Goal: Task Accomplishment & Management: Complete application form

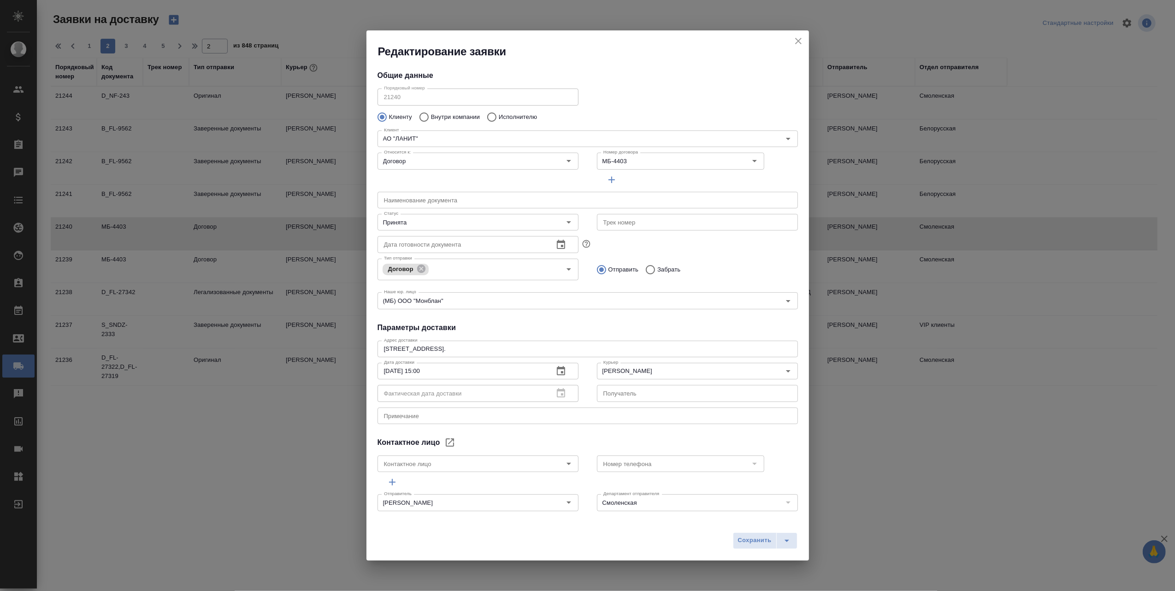
scroll to position [61, 0]
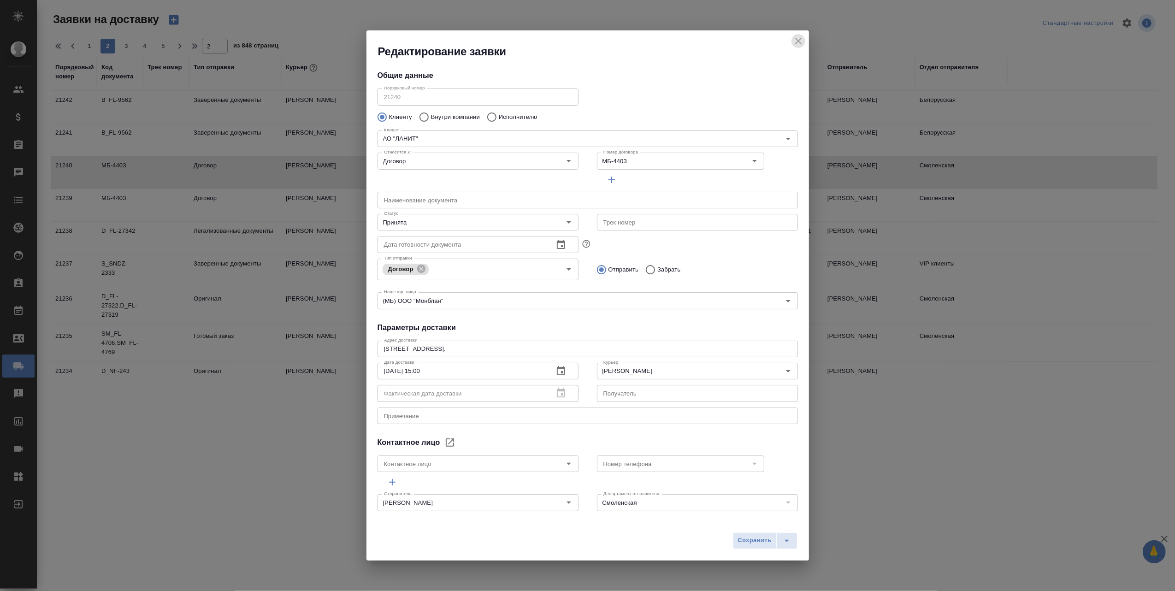
click at [798, 37] on icon "close" at bounding box center [798, 40] width 11 height 11
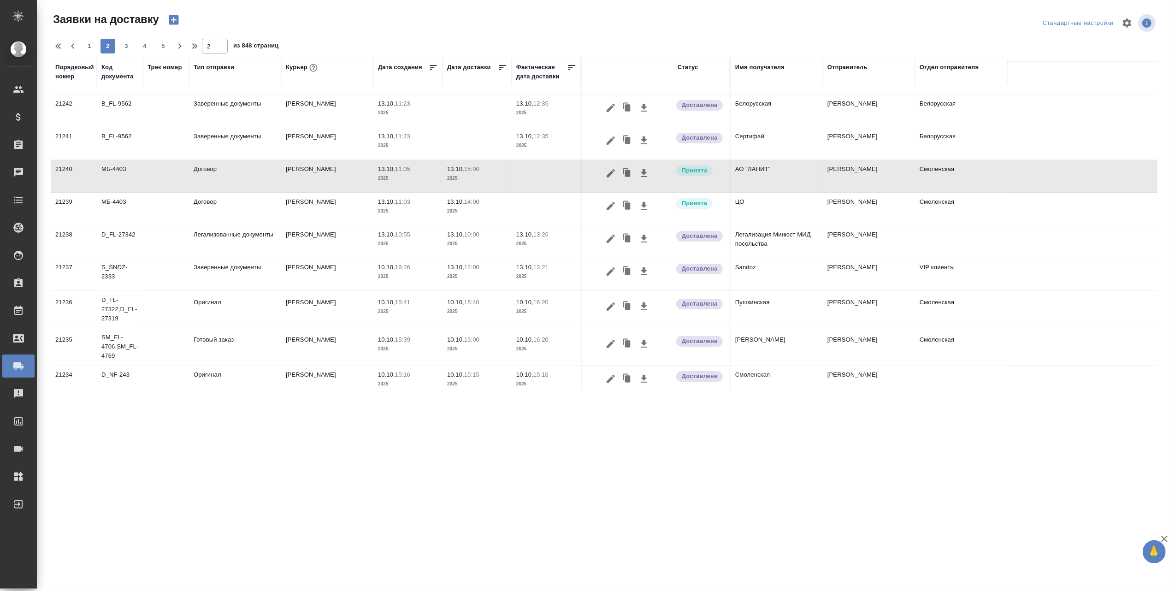
scroll to position [0, 0]
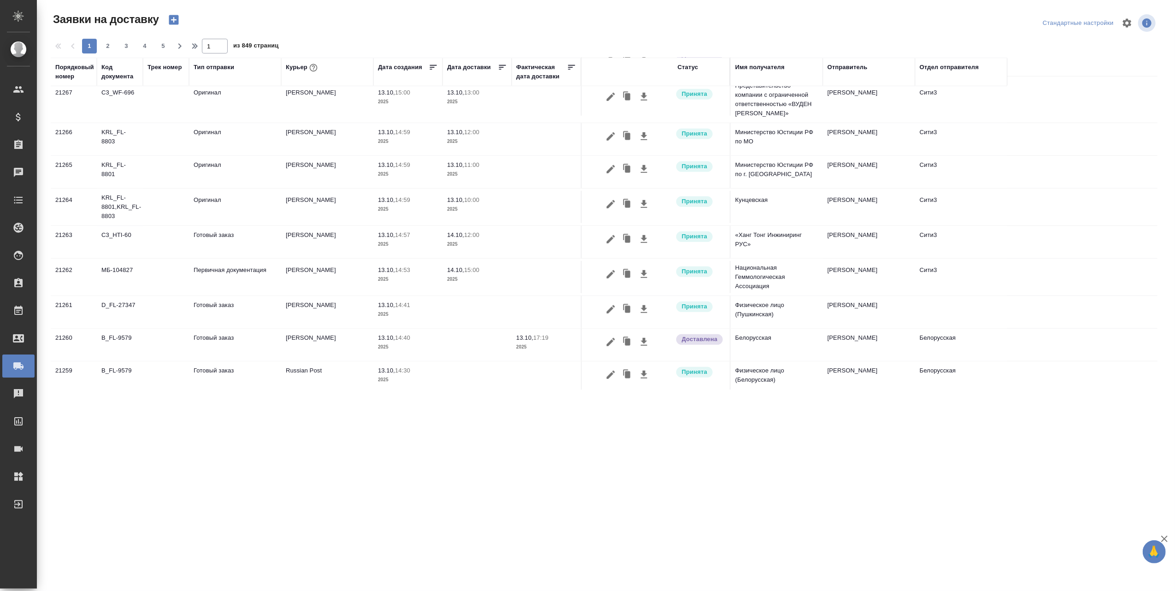
scroll to position [556, 0]
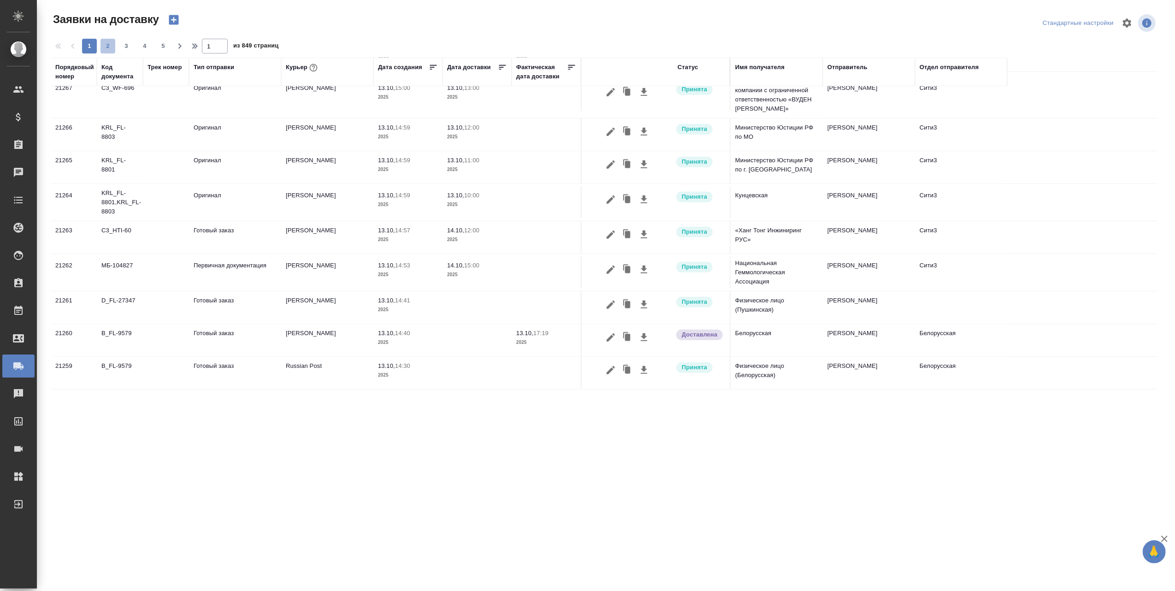
click at [110, 46] on span "2" at bounding box center [107, 45] width 15 height 9
type input "2"
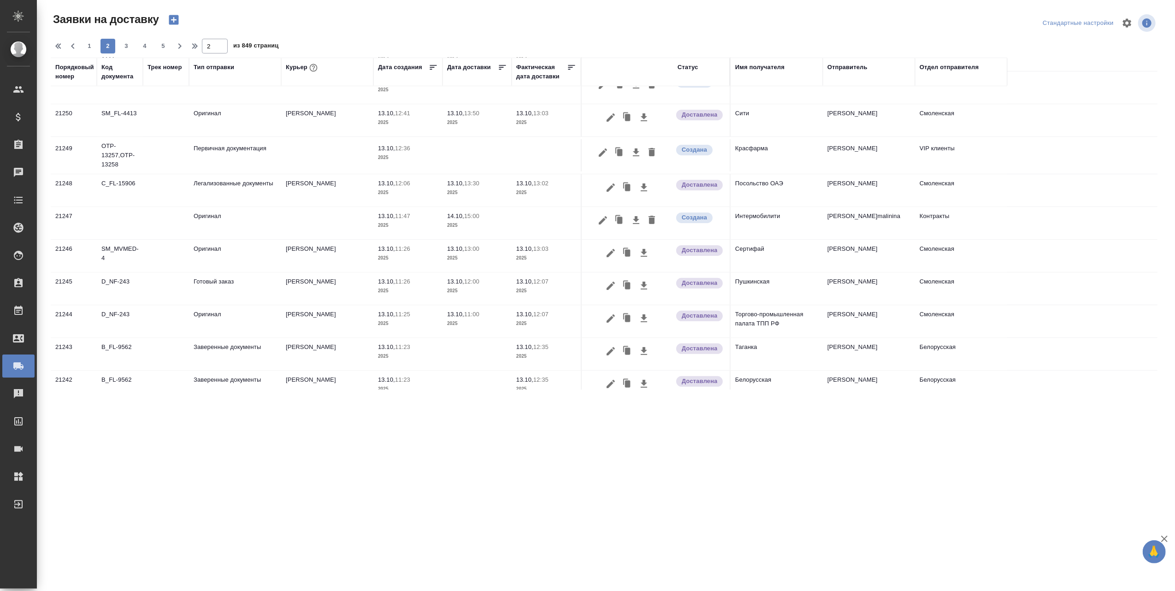
scroll to position [179, 0]
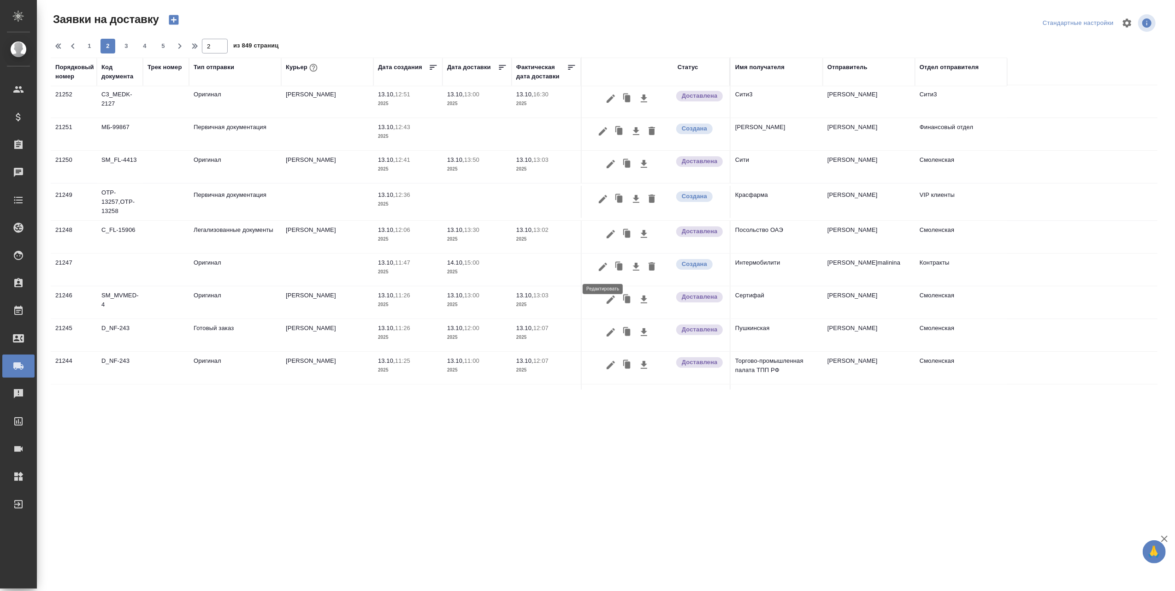
click at [603, 266] on icon "button" at bounding box center [602, 266] width 11 height 11
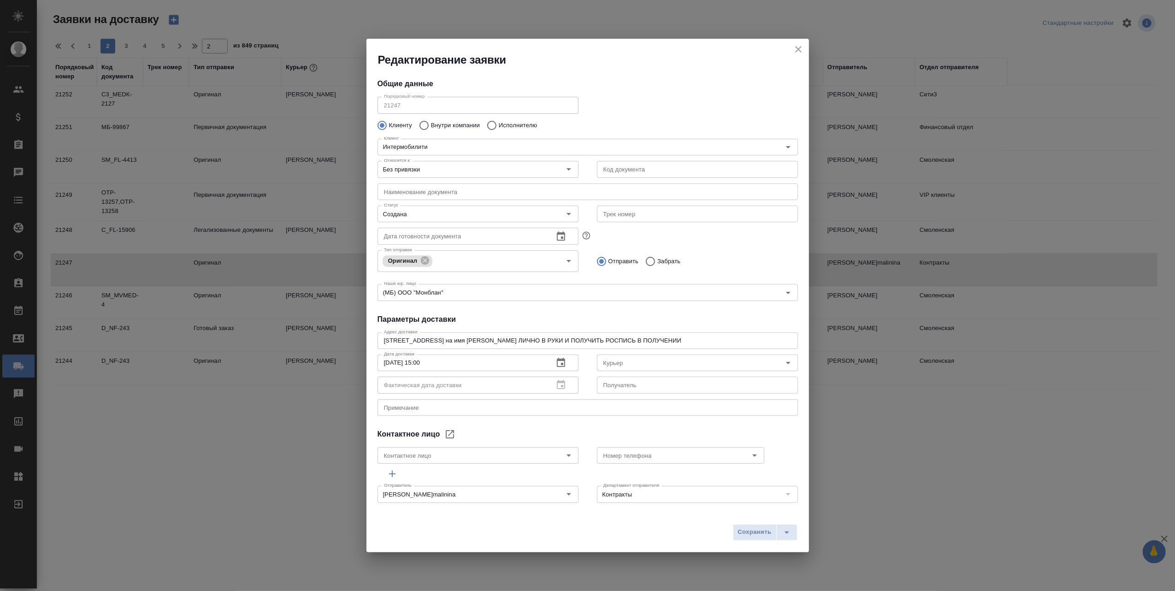
type input "Збанацкая Элина"
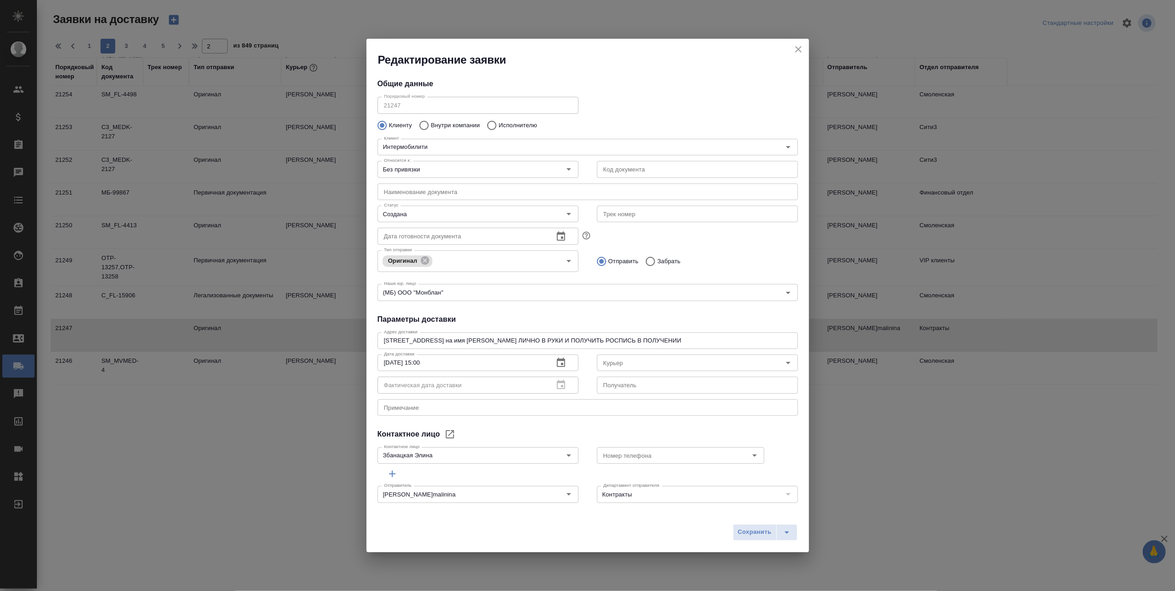
click at [797, 47] on icon "close" at bounding box center [798, 49] width 11 height 11
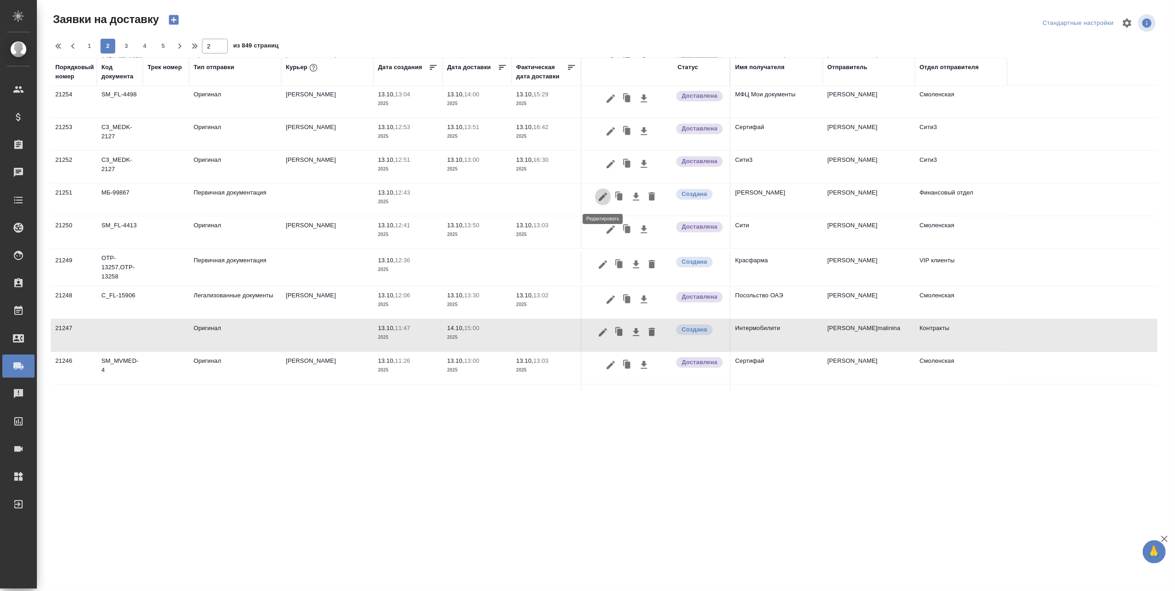
click at [606, 195] on icon "button" at bounding box center [603, 197] width 8 height 8
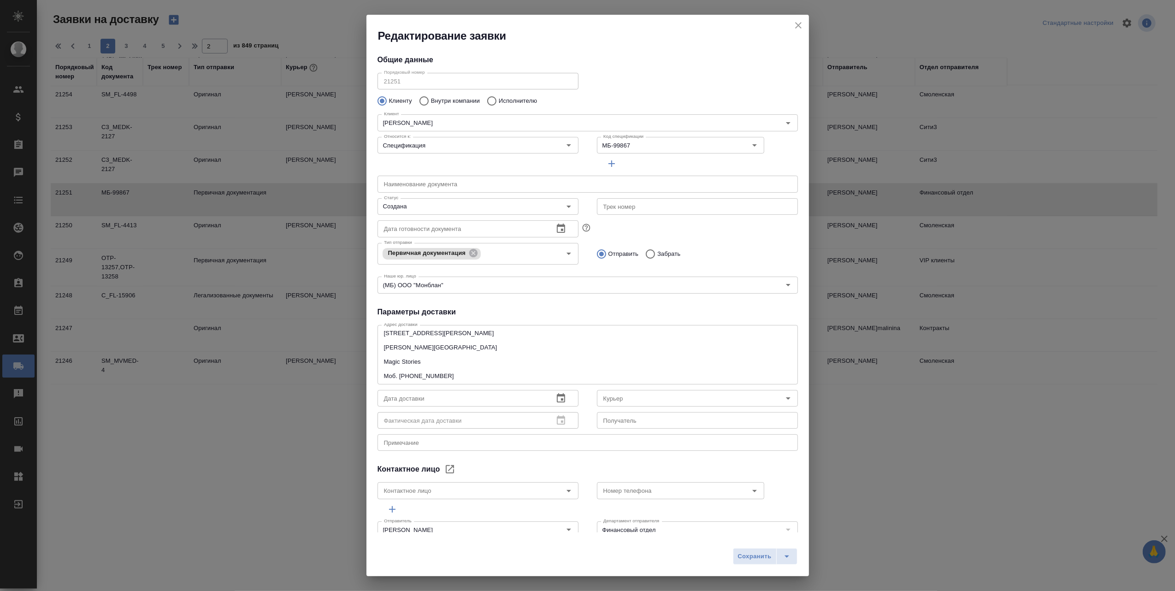
type input "[PERSON_NAME]"
type input "[PHONE_NUMBER]"
click at [799, 23] on icon "close" at bounding box center [798, 25] width 6 height 6
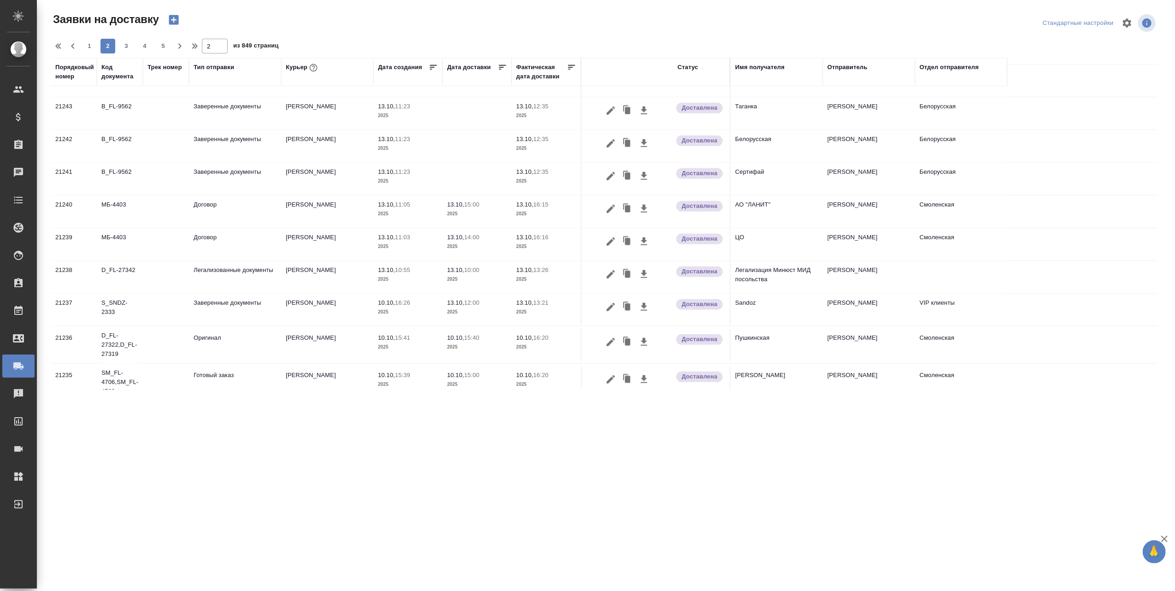
scroll to position [547, 0]
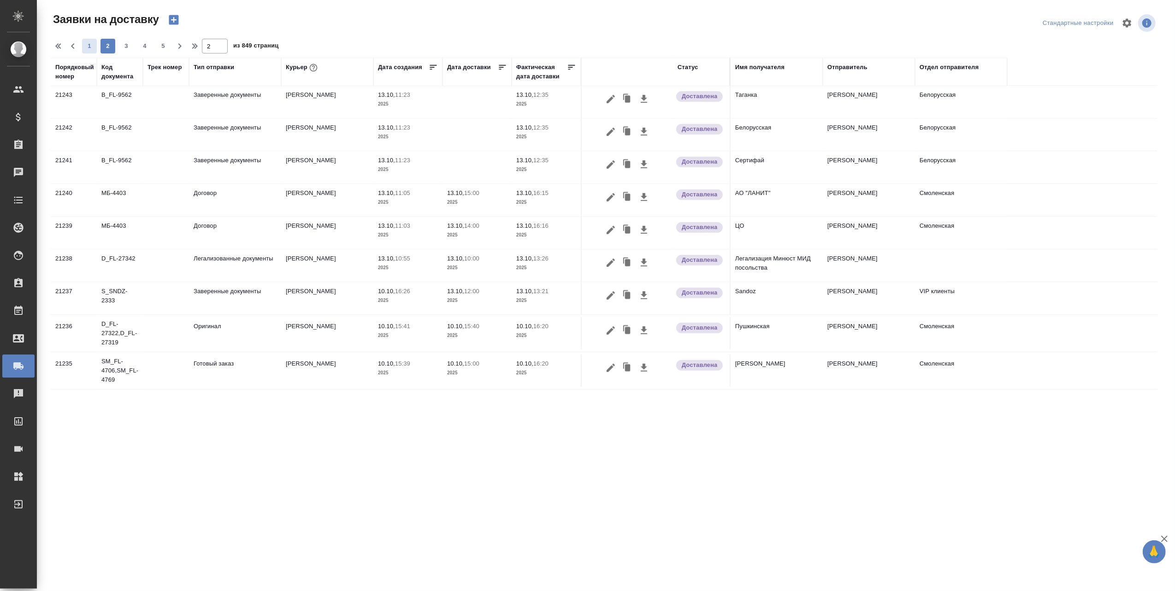
click at [91, 50] on span "1" at bounding box center [89, 45] width 15 height 9
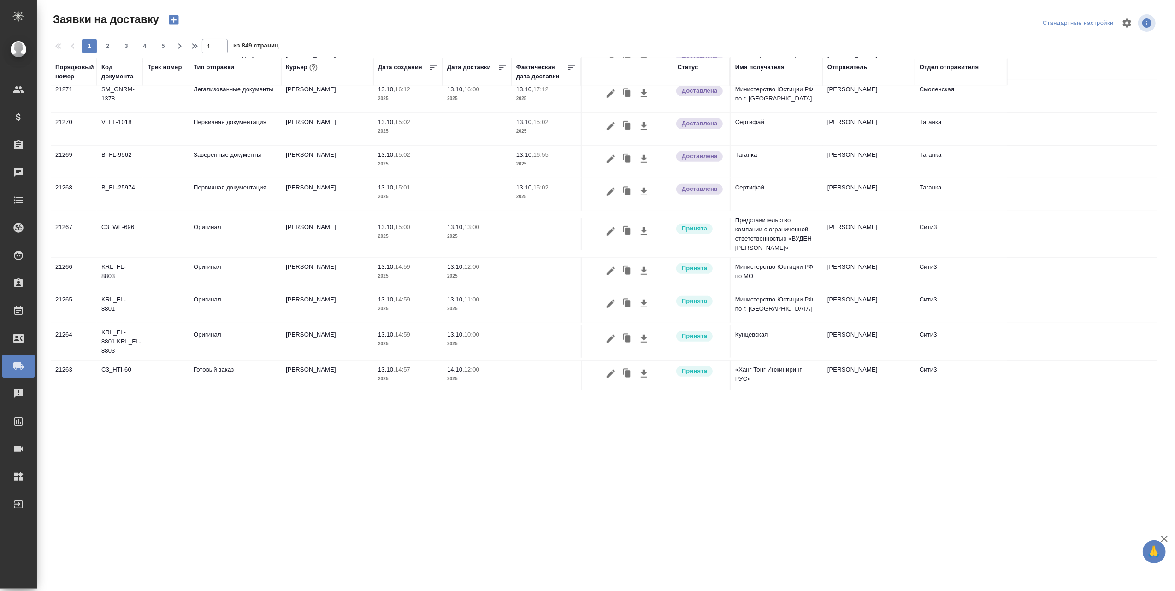
scroll to position [565, 0]
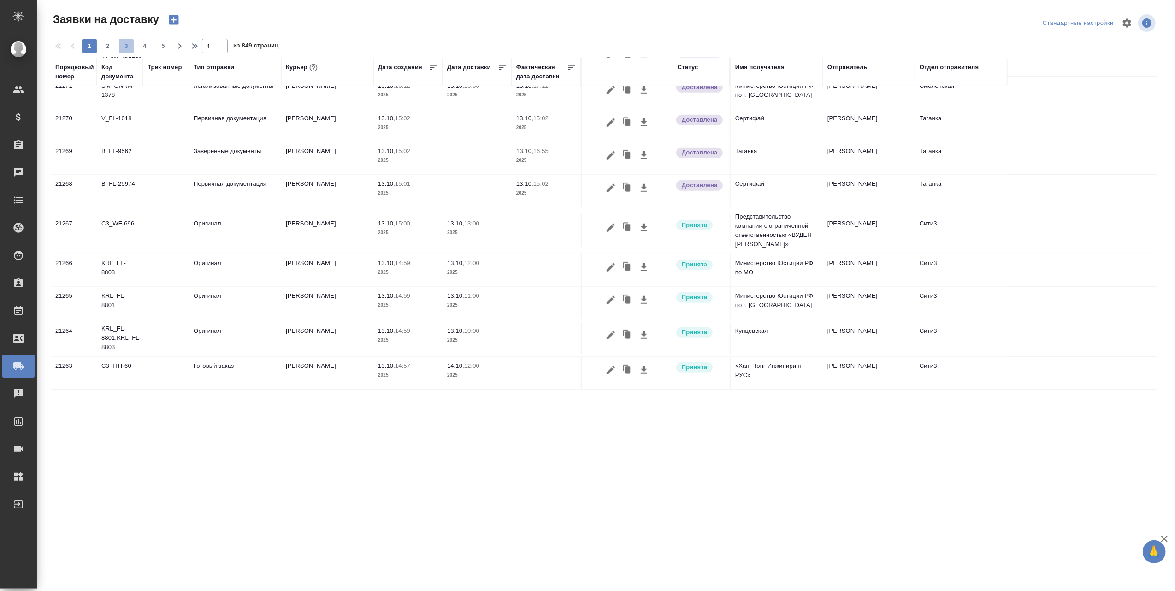
click at [124, 45] on span "3" at bounding box center [126, 45] width 15 height 9
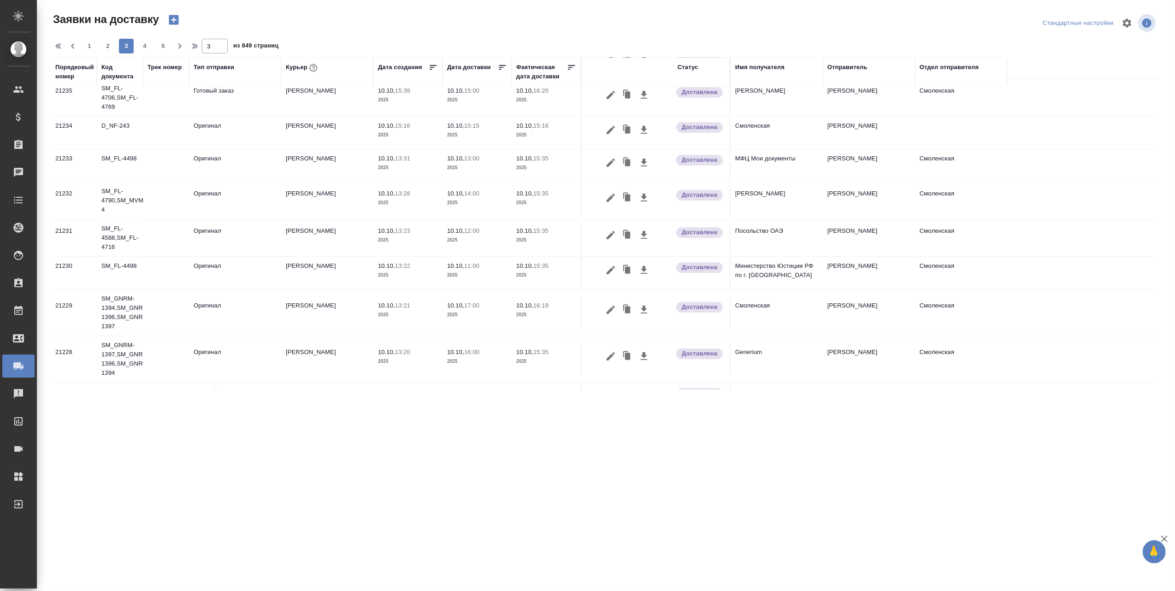
scroll to position [0, 0]
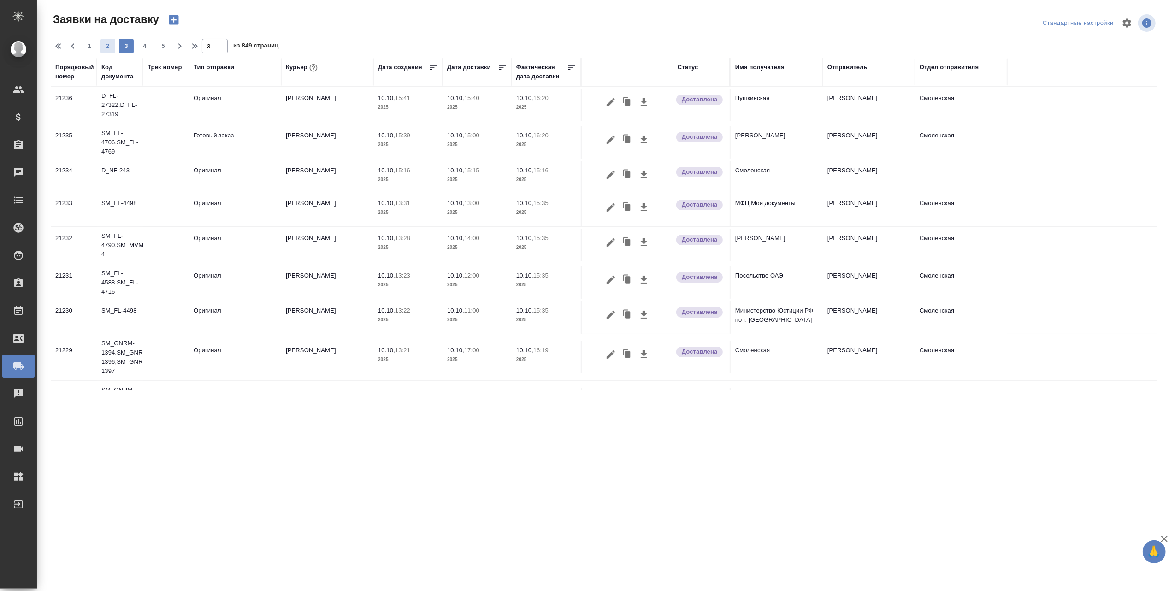
click at [111, 44] on span "2" at bounding box center [107, 45] width 15 height 9
type input "2"
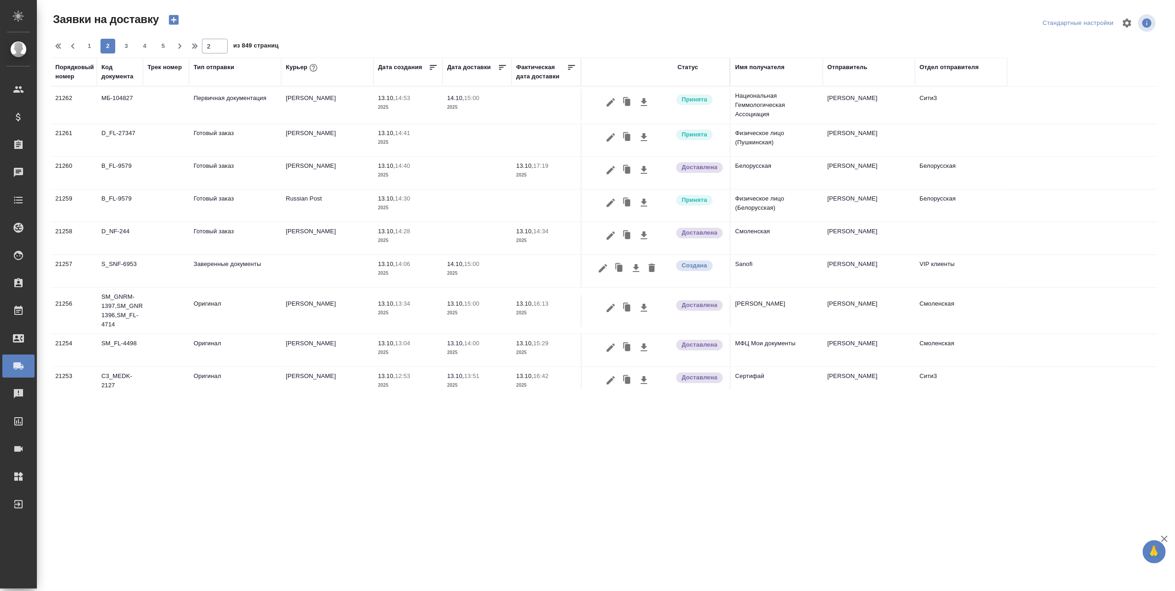
click at [773, 78] on div "Имя получателя" at bounding box center [776, 72] width 83 height 18
click at [769, 69] on div "Имя получателя" at bounding box center [759, 67] width 49 height 9
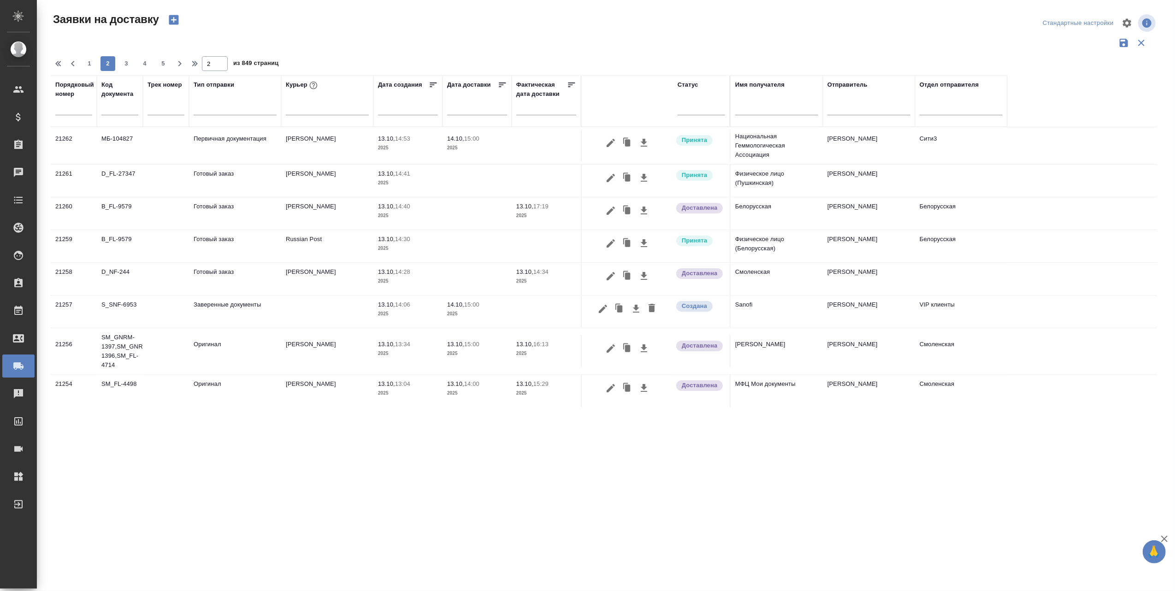
click at [754, 109] on input "text" at bounding box center [776, 109] width 83 height 12
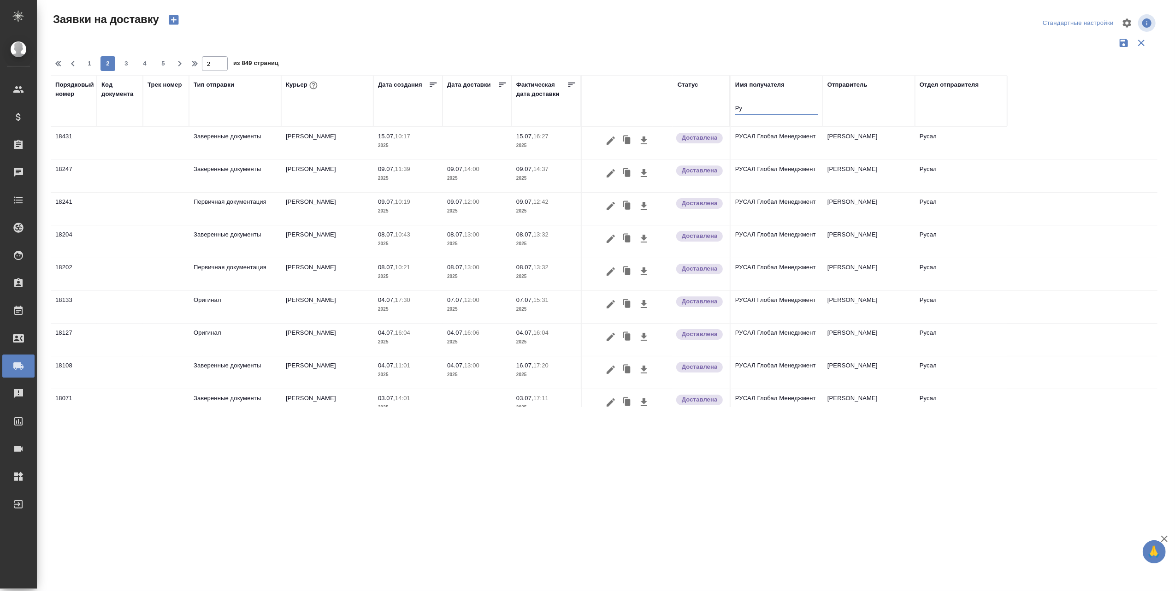
type input "Р"
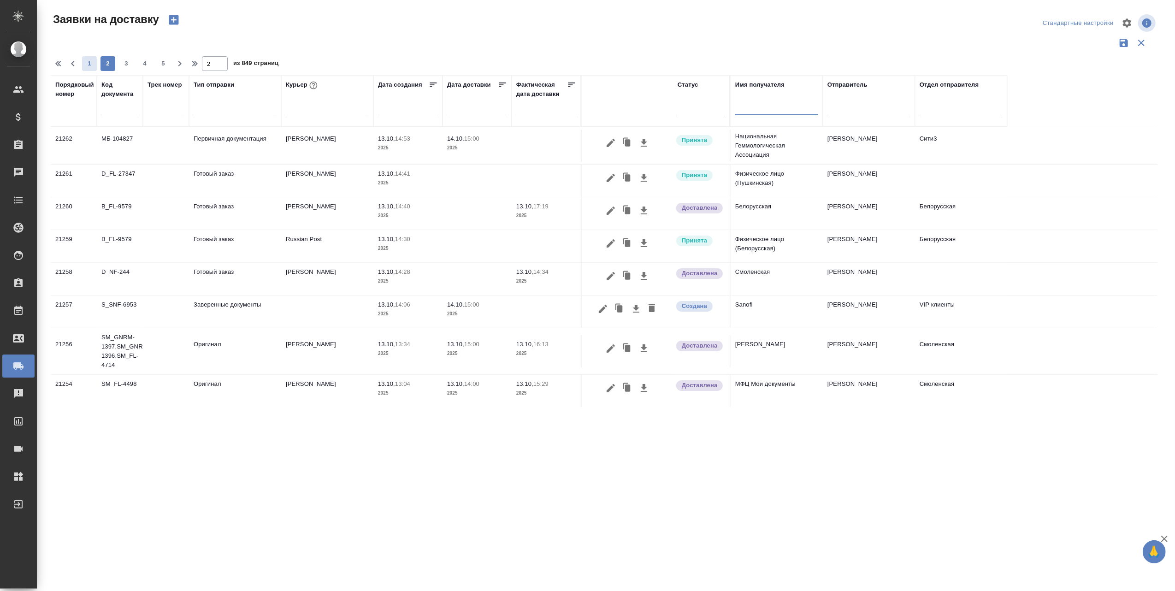
click at [90, 63] on span "1" at bounding box center [89, 63] width 15 height 9
type input "1"
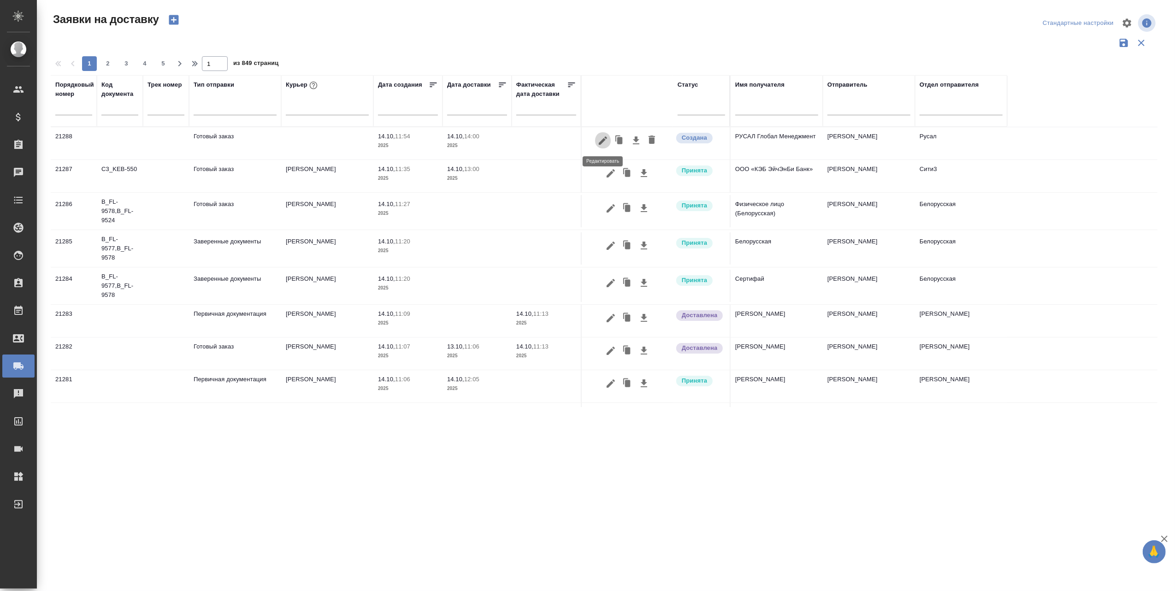
click at [600, 139] on icon "button" at bounding box center [602, 140] width 11 height 11
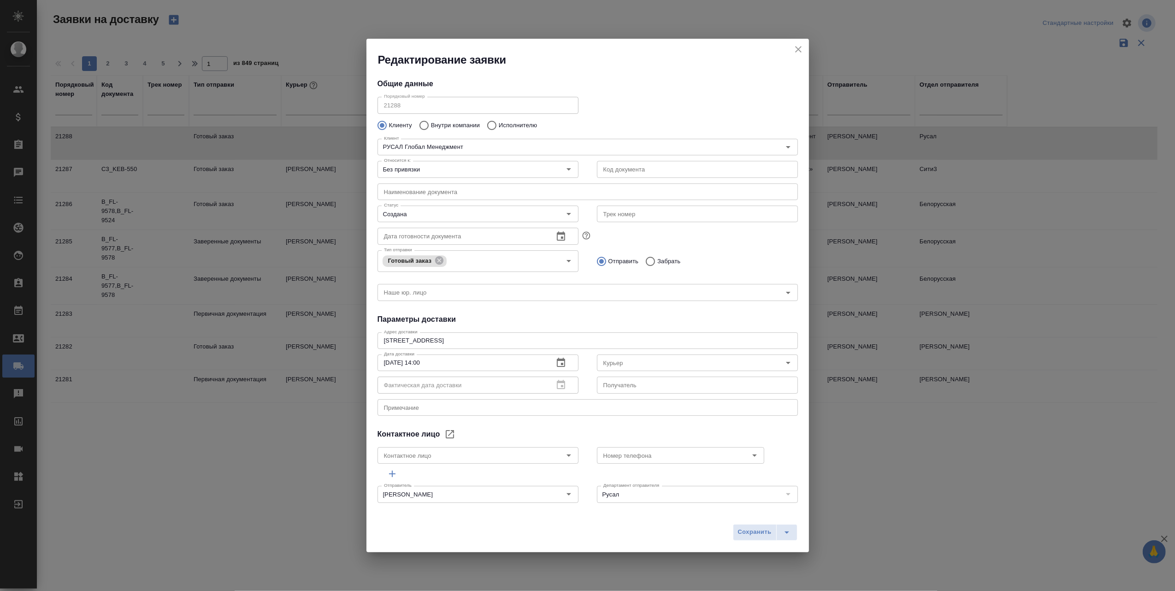
type input "[PERSON_NAME]"
click at [783, 365] on icon "Open" at bounding box center [788, 362] width 11 height 11
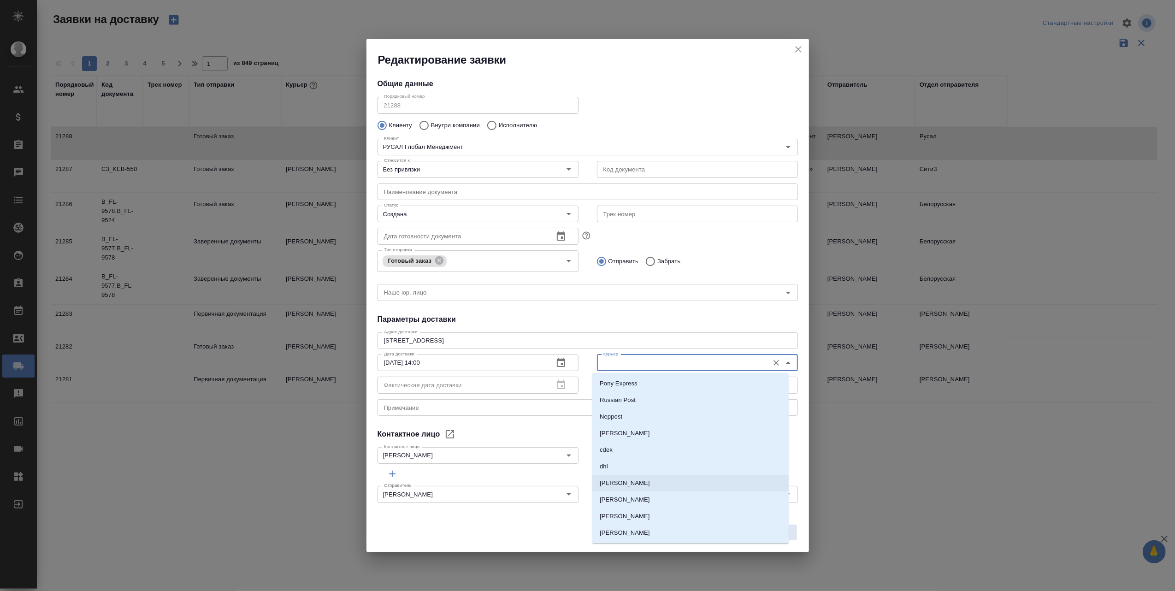
click at [642, 485] on li "[PERSON_NAME]" at bounding box center [690, 483] width 196 height 17
type input "[PERSON_NAME]"
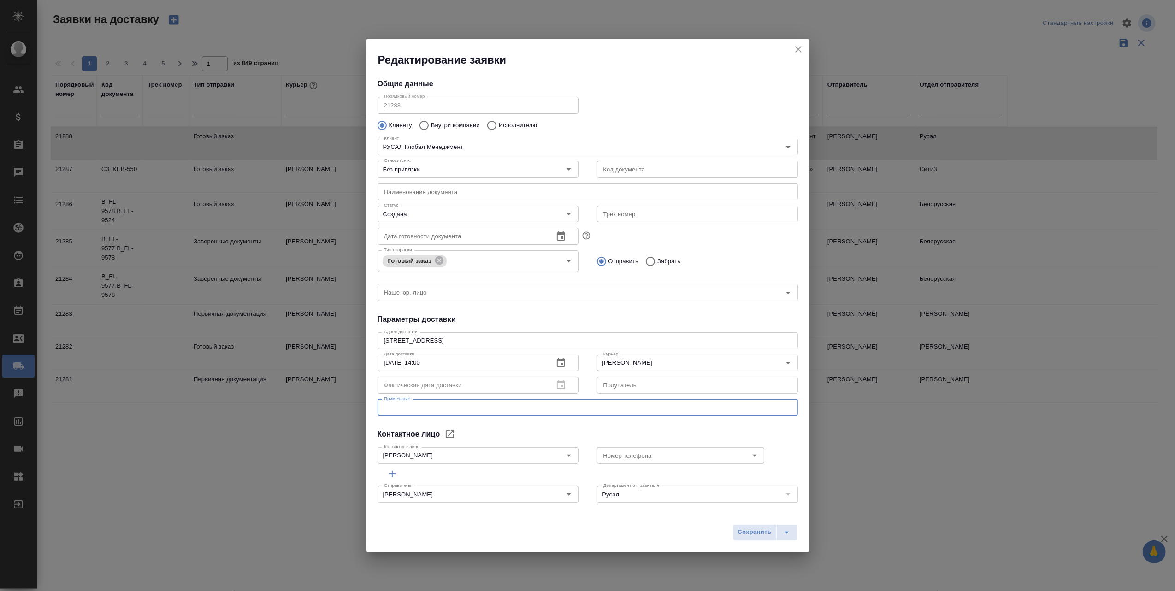
click at [439, 406] on textarea at bounding box center [587, 407] width 407 height 7
click at [491, 124] on input "Исполнителю" at bounding box center [490, 125] width 17 height 19
radio input "true"
click at [783, 147] on icon "Open" at bounding box center [788, 146] width 11 height 11
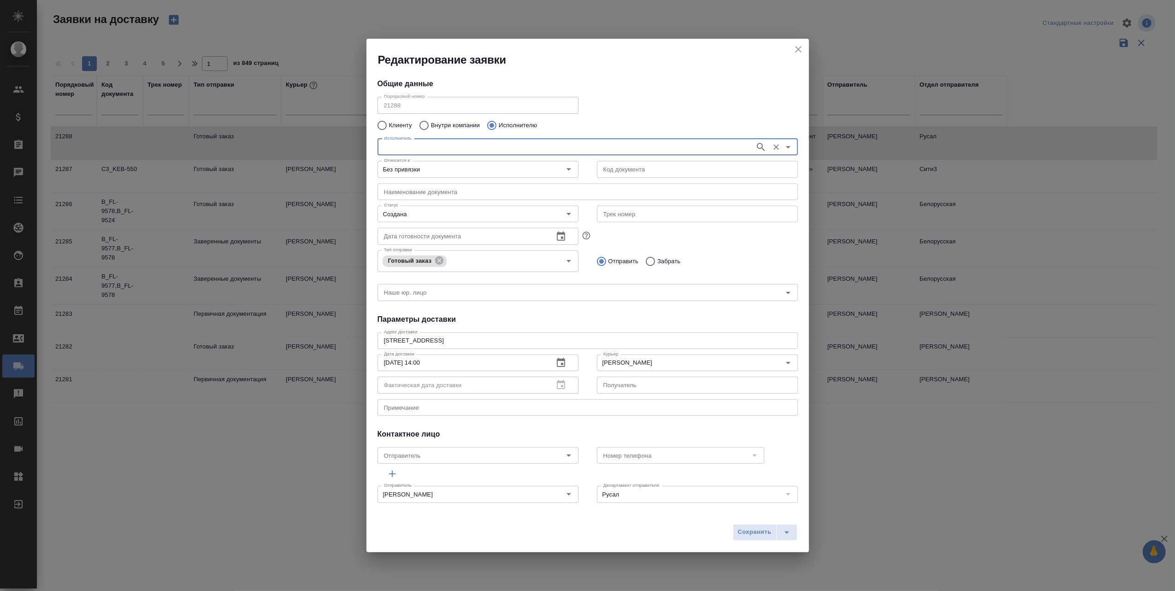
click at [491, 145] on input "Исполнитель" at bounding box center [565, 146] width 370 height 11
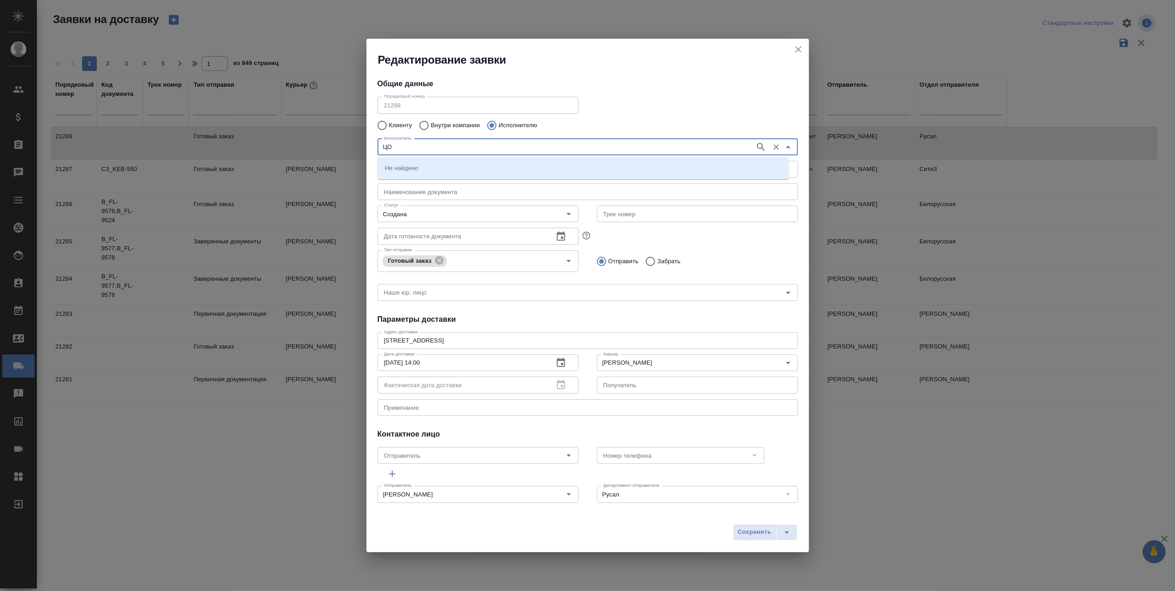
click at [486, 148] on input "ЦО" at bounding box center [565, 146] width 370 height 11
type input "ЦО"
click at [792, 236] on div "Дата готовности документа Дата готовности документа" at bounding box center [587, 235] width 439 height 41
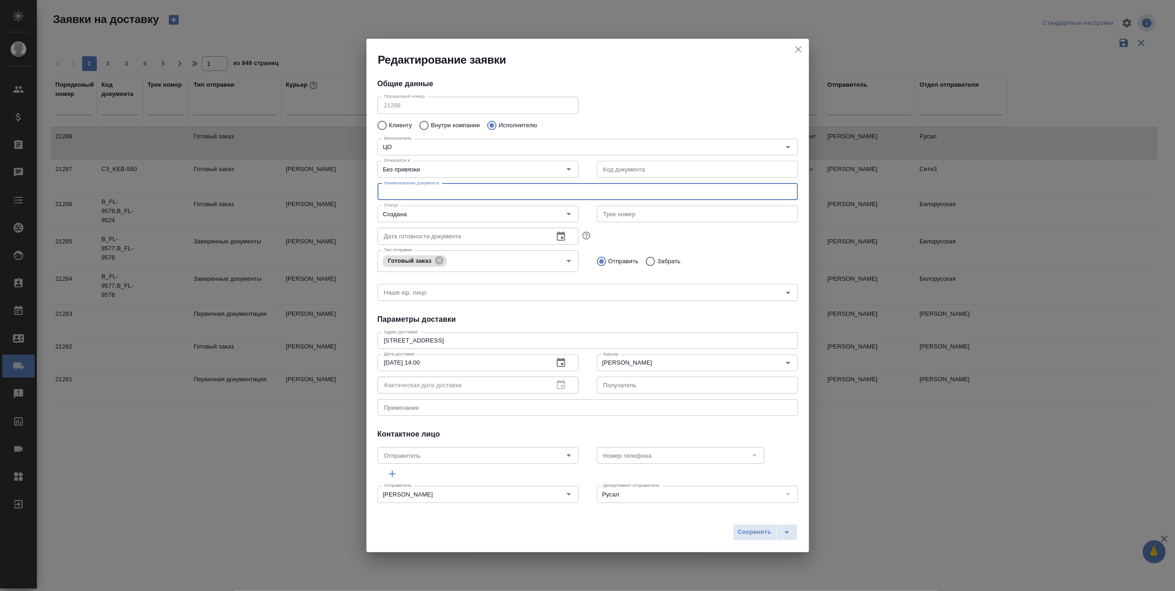
click at [429, 192] on input "text" at bounding box center [587, 191] width 420 height 17
click at [783, 294] on icon "Open" at bounding box center [788, 292] width 11 height 11
type input "Документы"
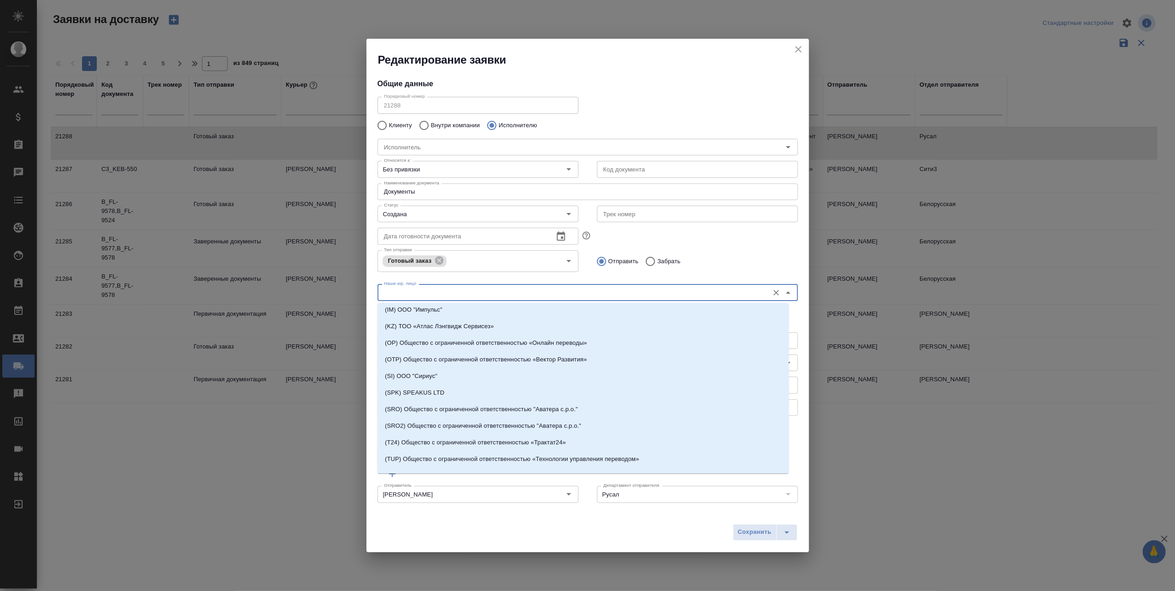
scroll to position [123, 0]
click at [391, 293] on input "Наше юр. лицо" at bounding box center [572, 292] width 384 height 11
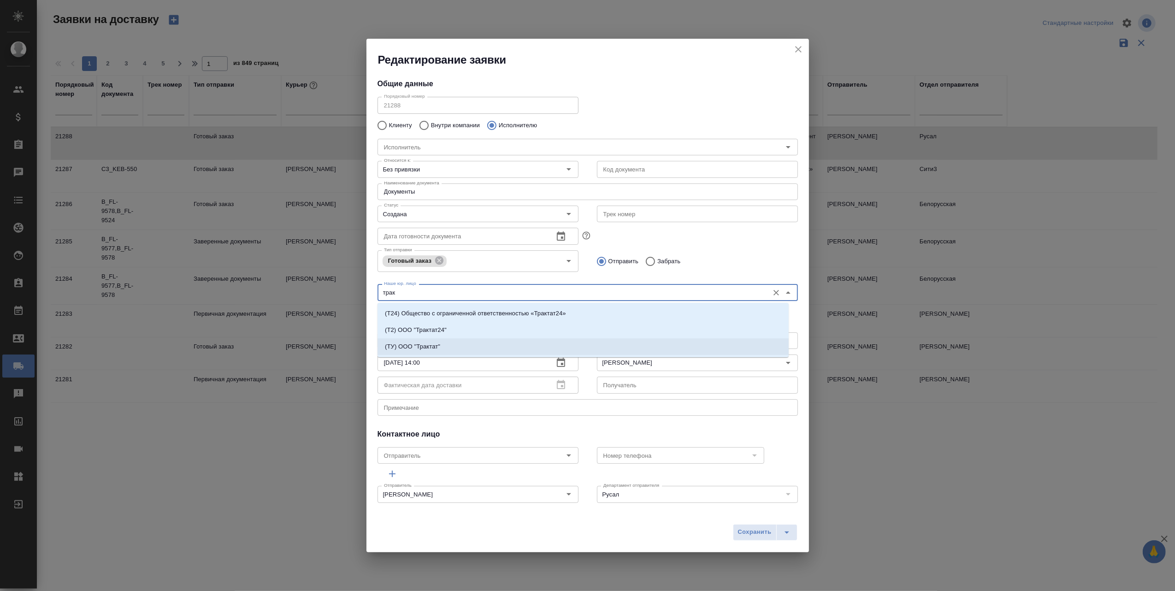
click at [439, 348] on p "(ТУ) ООО "Трактат"" at bounding box center [412, 346] width 55 height 9
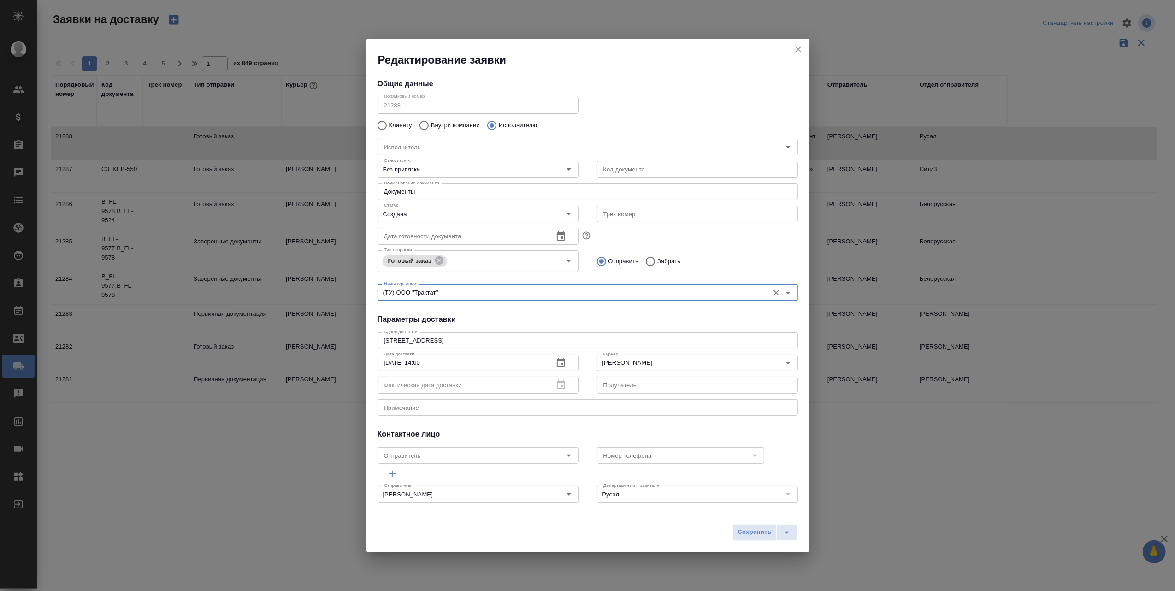
type input "(ТУ) ООО "Трактат""
click at [465, 340] on textarea "[STREET_ADDRESS]" at bounding box center [587, 340] width 407 height 7
type textarea "у"
type textarea "ЦО"
click at [441, 404] on textarea at bounding box center [587, 407] width 407 height 7
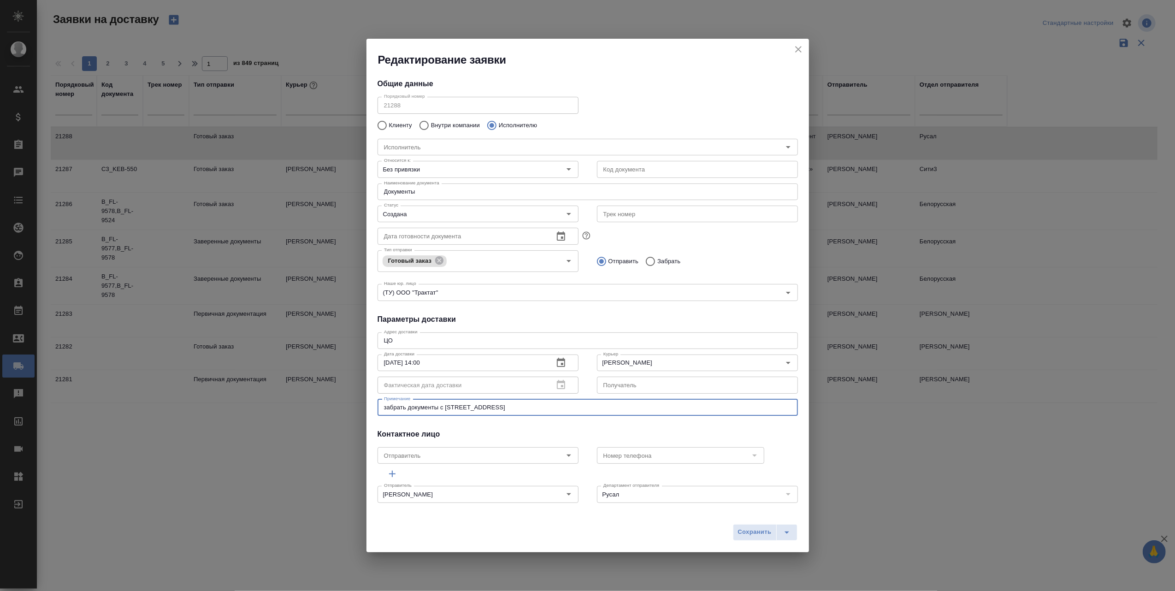
click at [529, 407] on textarea "забрать документы с [STREET_ADDRESS]" at bounding box center [587, 407] width 407 height 7
paste textarea "контактное лицо: [PERSON_NAME] [PHONE_NUMBER]"
click at [507, 410] on textarea "забрать документы с [STREET_ADDRESS][PERSON_NAME] контактное лицо: [PERSON_NAME…" at bounding box center [587, 407] width 407 height 7
type textarea "забрать документы с [STREET_ADDRESS][PERSON_NAME] контактное лицо: [PERSON_NAME…"
click at [752, 532] on span "Сохранить" at bounding box center [755, 532] width 34 height 11
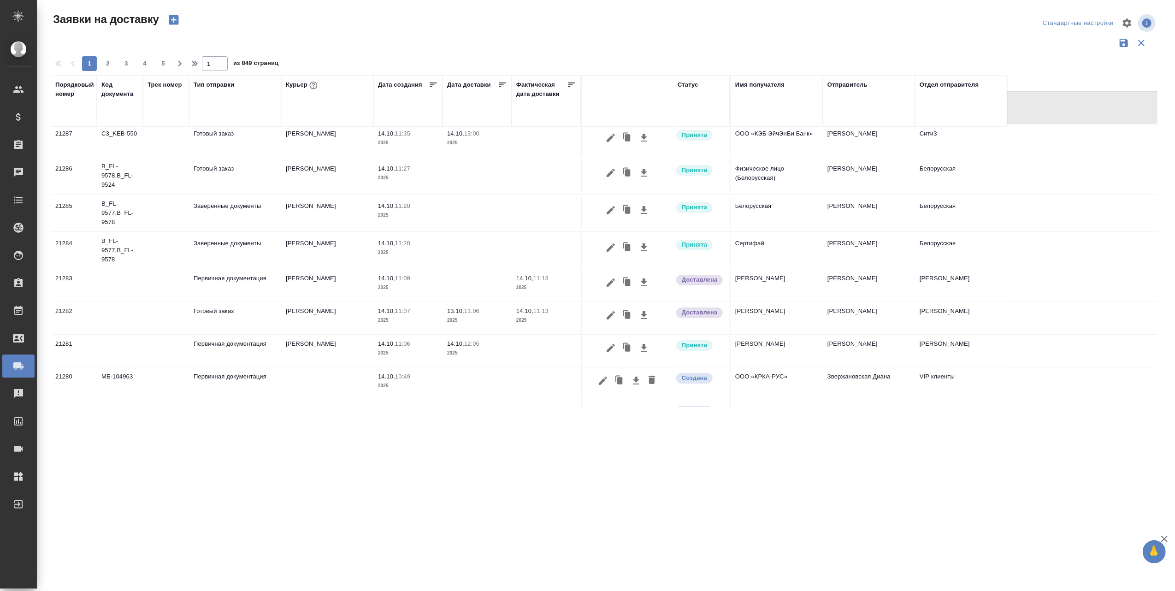
scroll to position [0, 0]
